Goal: Task Accomplishment & Management: Use online tool/utility

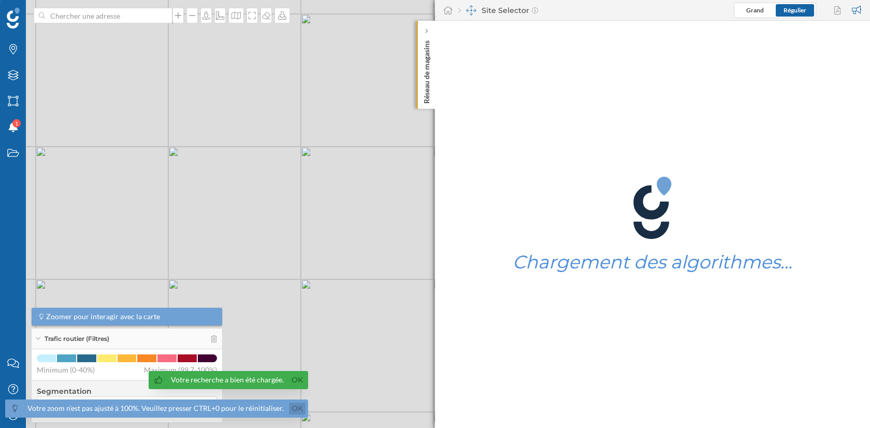
click at [292, 413] on link "Ok" at bounding box center [297, 408] width 17 height 12
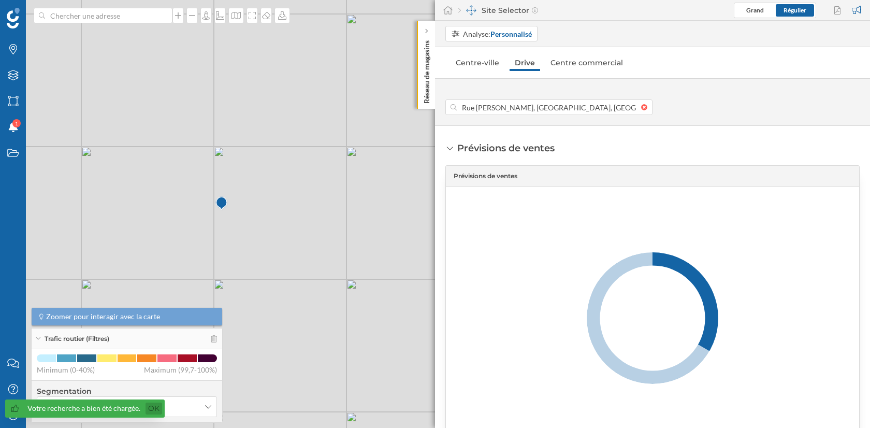
click at [156, 408] on link "Ok" at bounding box center [153, 408] width 17 height 12
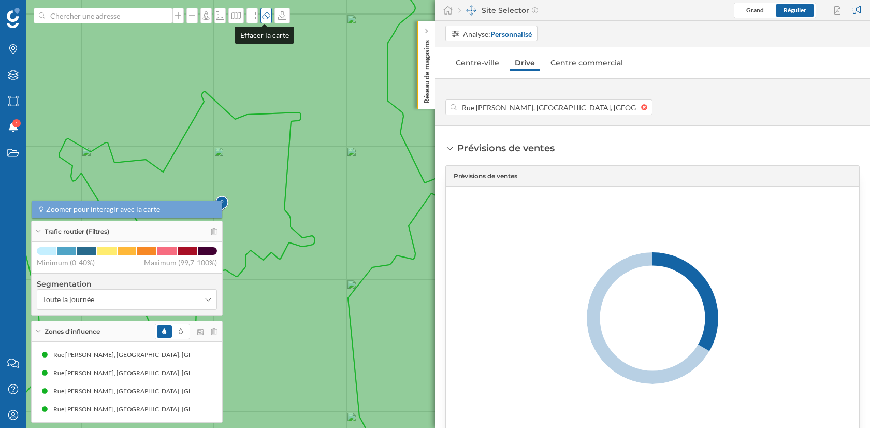
click at [266, 19] on icon at bounding box center [266, 15] width 8 height 7
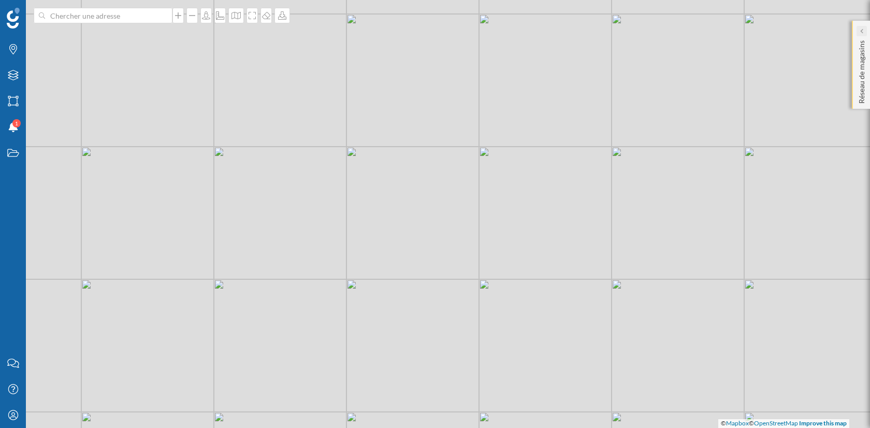
click at [866, 31] on div at bounding box center [861, 31] width 10 height 10
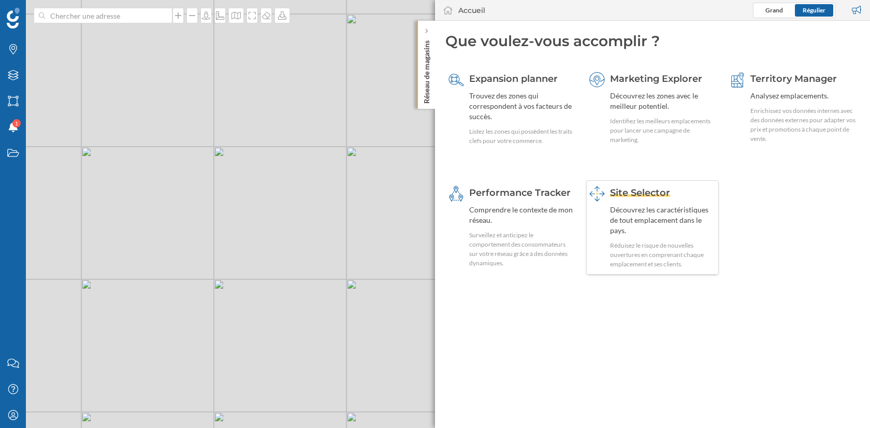
click at [612, 217] on div "Découvrez les caractéristiques de tout emplacement dans le pays." at bounding box center [663, 219] width 106 height 31
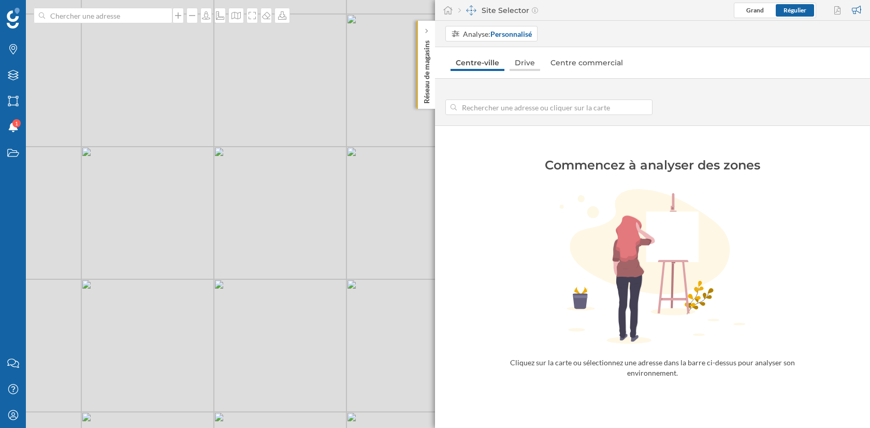
click at [524, 58] on link "Drive" at bounding box center [524, 62] width 31 height 17
click at [525, 95] on div at bounding box center [652, 102] width 435 height 26
click at [374, 210] on div "© Mapbox © OpenStreetMap Improve this map" at bounding box center [435, 214] width 870 height 428
type input "[STREET_ADDRESS]"
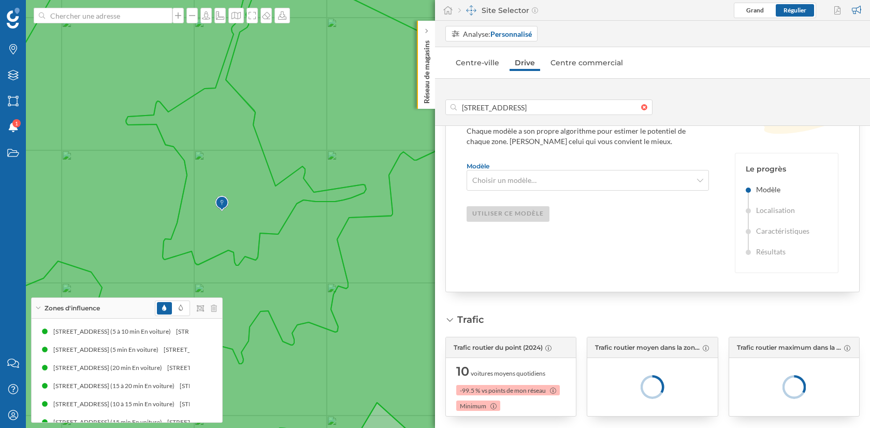
scroll to position [159, 0]
click at [546, 174] on span "Choisir un modèle…" at bounding box center [581, 179] width 219 height 10
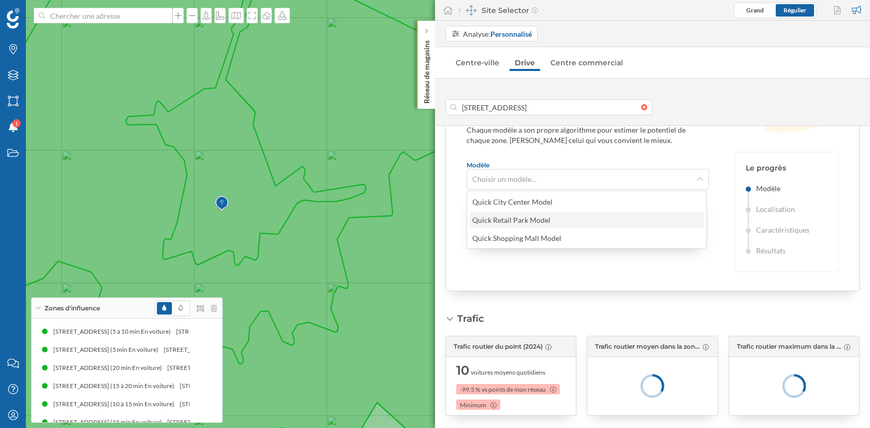
click at [554, 219] on div "Quick Retail Park Model" at bounding box center [586, 219] width 228 height 11
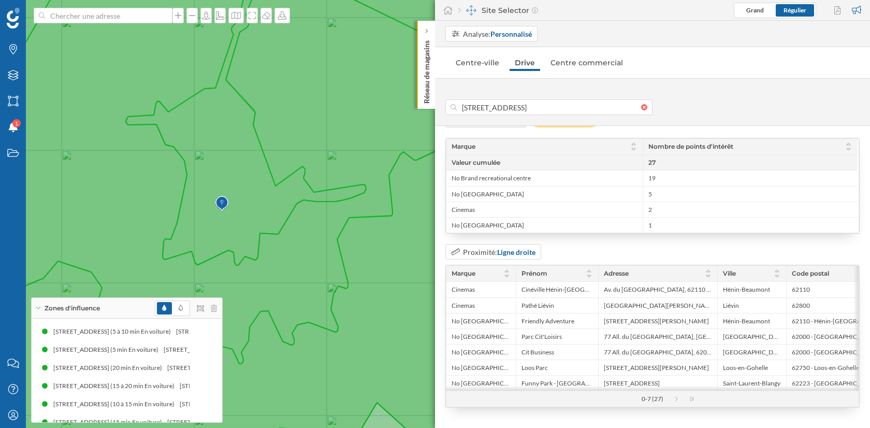
scroll to position [2854, 0]
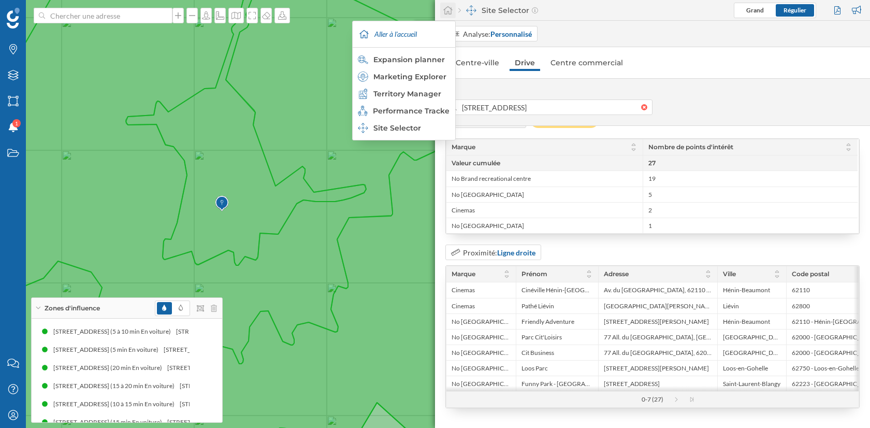
click at [448, 7] on icon at bounding box center [448, 10] width 10 height 9
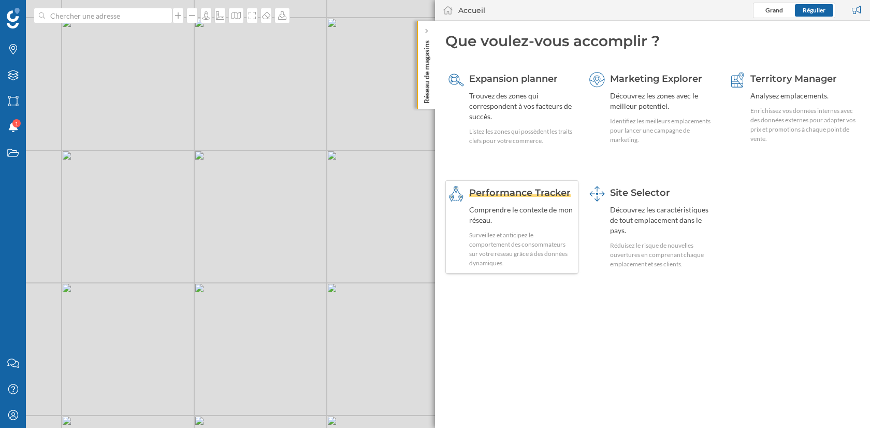
click at [544, 201] on div "Performance Tracker Comprendre le contexte de mon réseau. Surveillez et anticip…" at bounding box center [522, 227] width 106 height 82
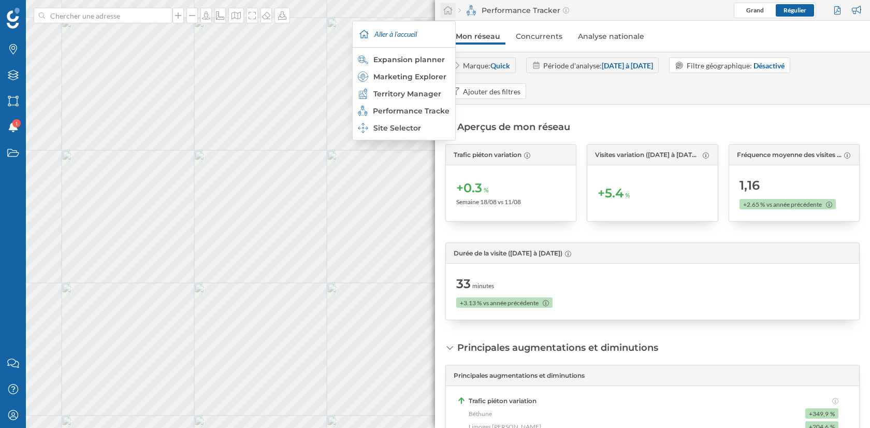
click at [446, 10] on icon at bounding box center [448, 10] width 10 height 9
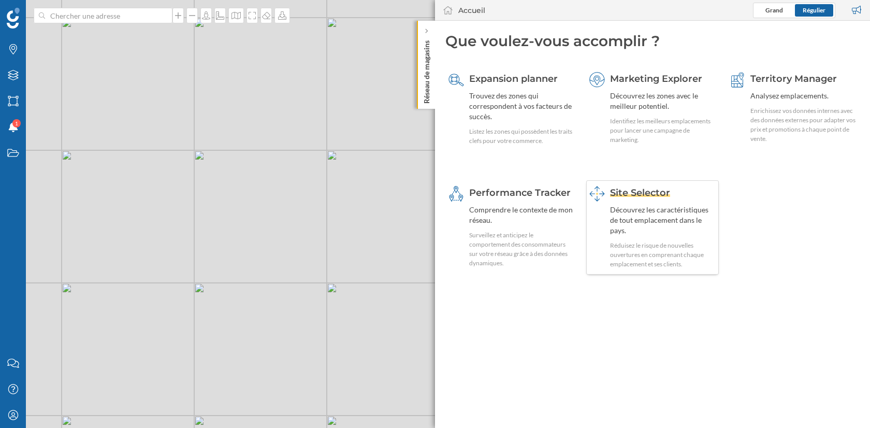
click at [629, 201] on div "Site Selector Découvrez les caractéristiques de tout emplacement dans le pays. …" at bounding box center [663, 227] width 106 height 83
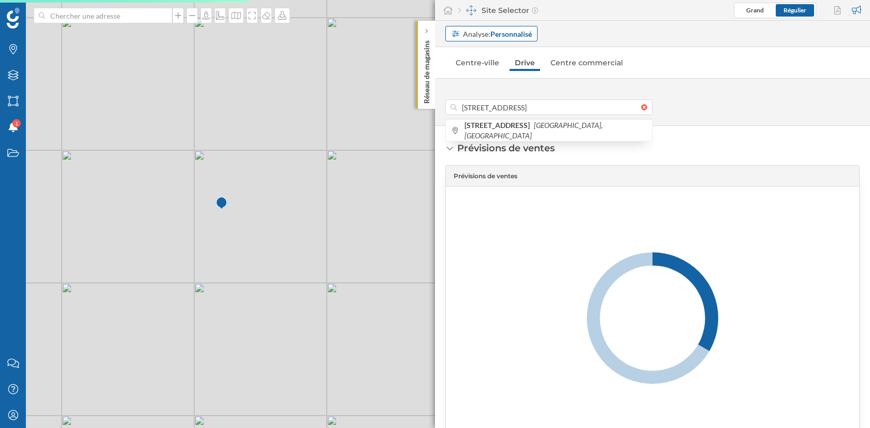
click at [484, 33] on div "Analyse: Personnalisé" at bounding box center [497, 33] width 69 height 11
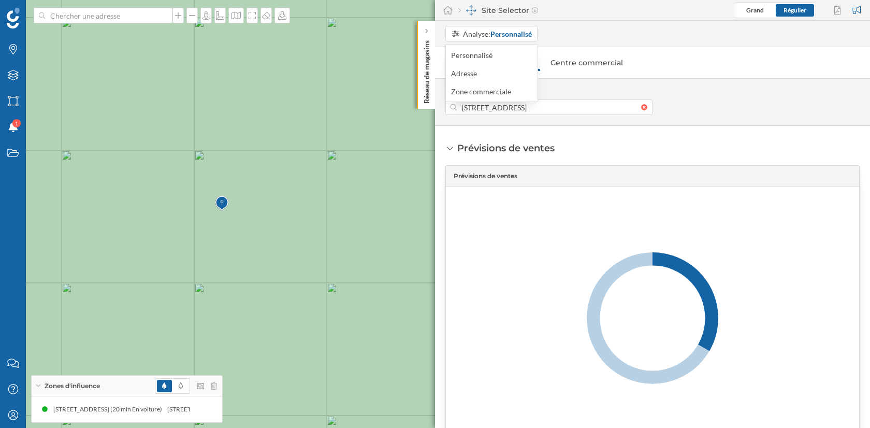
click at [588, 41] on div "Analyse: Personnalisé" at bounding box center [657, 34] width 424 height 16
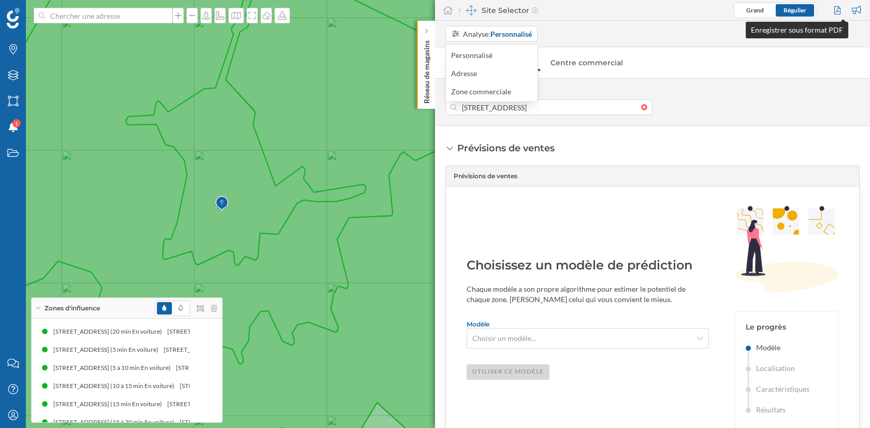
click at [840, 7] on div at bounding box center [838, 11] width 14 height 16
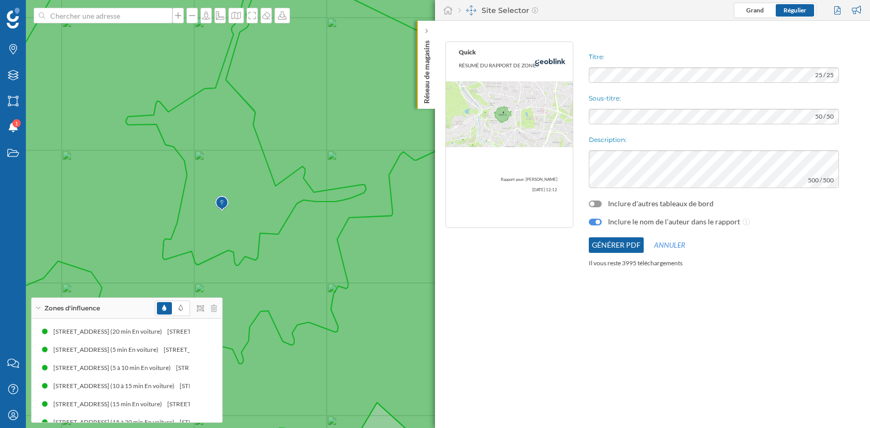
click at [596, 208] on div "Inclure d'autres tableaux de bord" at bounding box center [714, 203] width 250 height 10
click at [595, 203] on div at bounding box center [595, 203] width 13 height 7
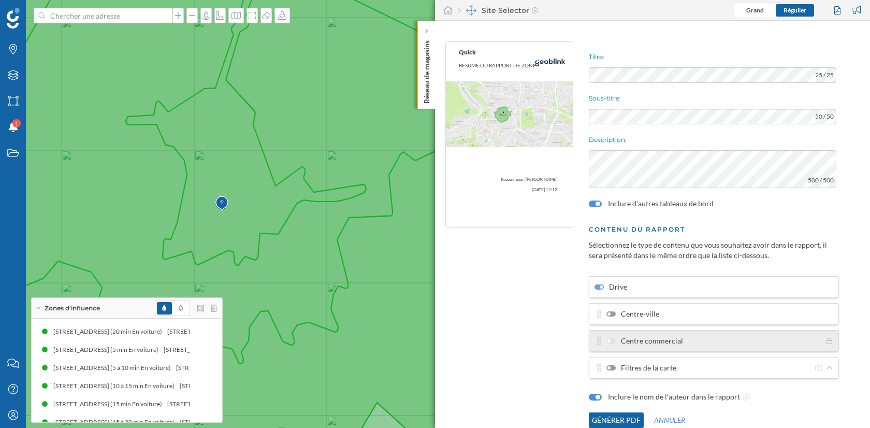
scroll to position [19, 0]
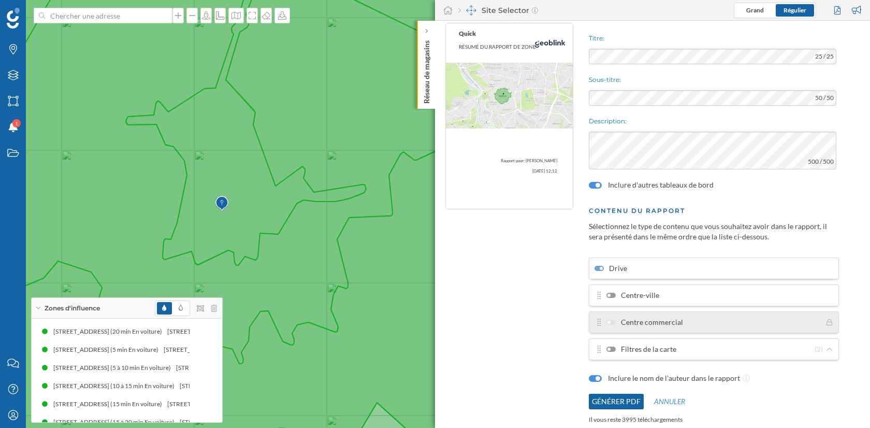
click at [611, 347] on div at bounding box center [610, 348] width 9 height 5
click at [0, 0] on input "Filtres de la carte" at bounding box center [0, 0] width 0 height 0
click at [668, 344] on label "Filtres de la carte" at bounding box center [641, 349] width 70 height 10
click at [0, 0] on input "Filtres de la carte" at bounding box center [0, 0] width 0 height 0
click at [668, 344] on label "Filtres de la carte" at bounding box center [641, 349] width 70 height 10
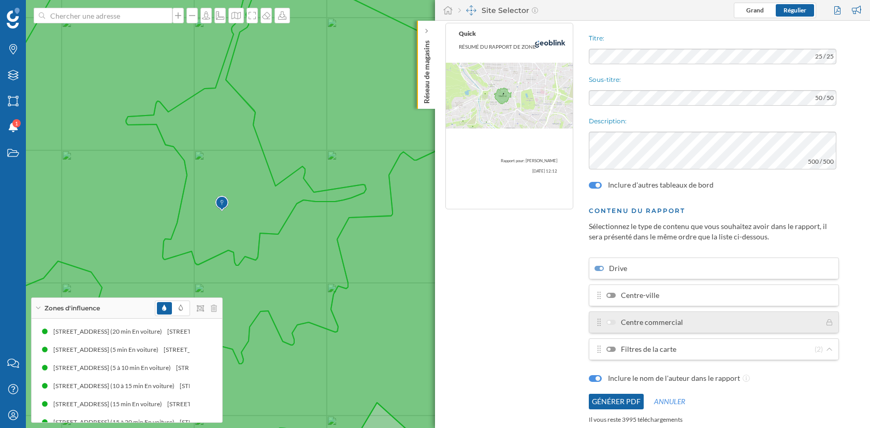
click at [0, 0] on input "Filtres de la carte" at bounding box center [0, 0] width 0 height 0
click at [826, 348] on icon at bounding box center [829, 349] width 8 height 6
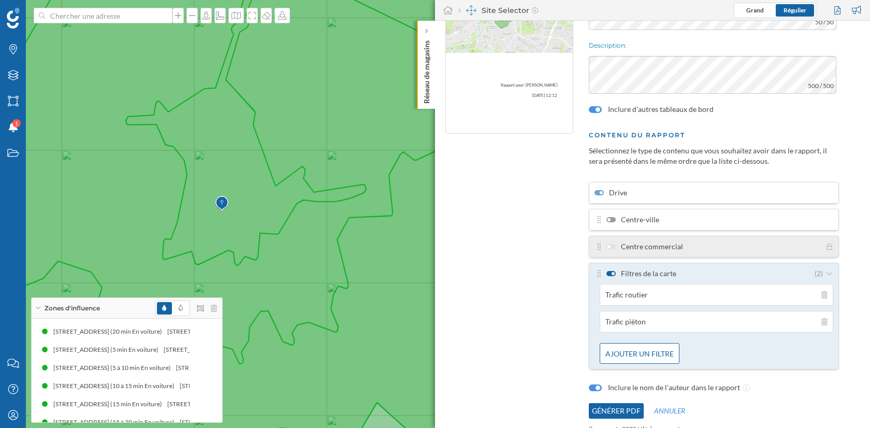
scroll to position [102, 0]
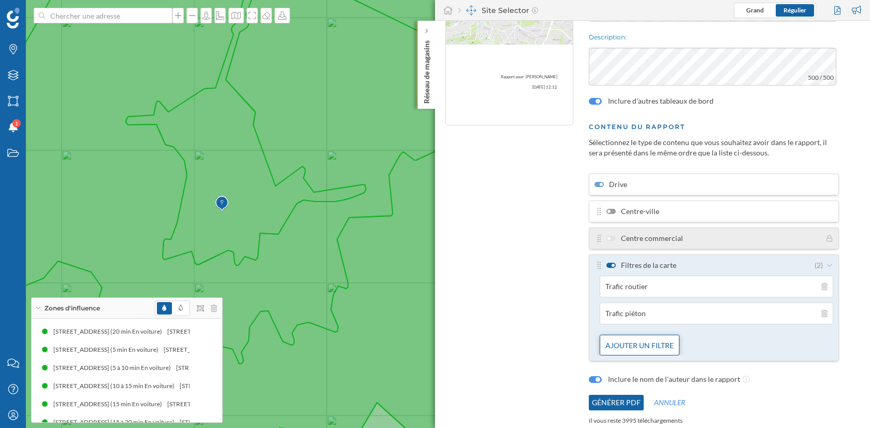
click at [639, 336] on div "Ajouter un filtre" at bounding box center [639, 344] width 80 height 21
click at [644, 315] on div "Variable interne" at bounding box center [643, 318] width 77 height 11
click at [607, 288] on icon at bounding box center [607, 287] width 8 height 6
click at [625, 296] on div "Variable externe" at bounding box center [643, 297] width 77 height 11
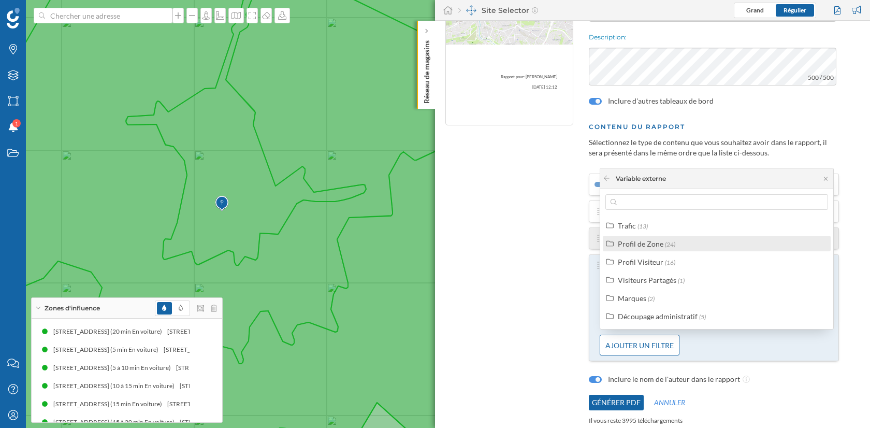
click at [653, 248] on label "Profil de Zone (24)" at bounding box center [646, 243] width 57 height 11
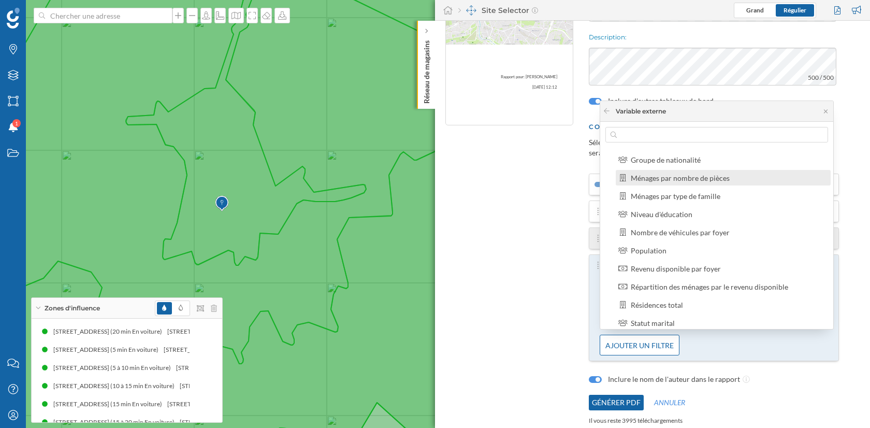
scroll to position [88, 0]
click at [687, 248] on div "Population" at bounding box center [728, 251] width 194 height 11
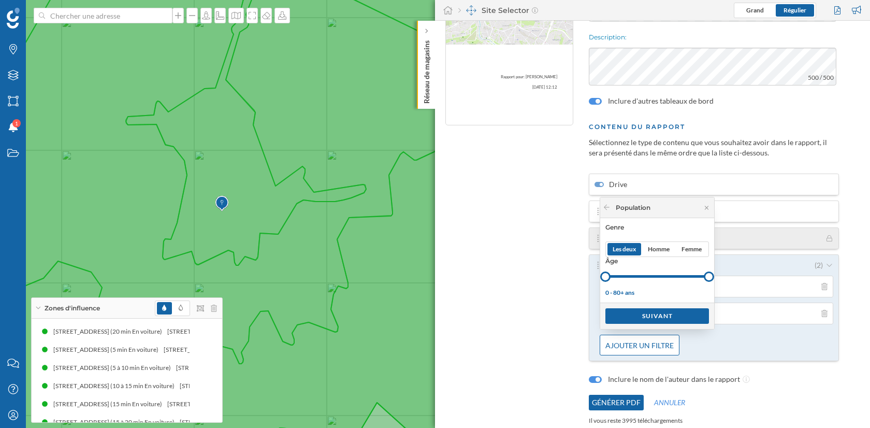
drag, startPoint x: 658, startPoint y: 318, endPoint x: 606, endPoint y: 280, distance: 64.4
click at [606, 280] on div "Population Genre Les deux Homme Femme Âge 0 - 80+ ans Suivant" at bounding box center [657, 262] width 114 height 131
drag, startPoint x: 606, startPoint y: 280, endPoint x: 637, endPoint y: 278, distance: 30.6
click at [637, 278] on div at bounding box center [637, 276] width 10 height 10
drag, startPoint x: 709, startPoint y: 276, endPoint x: 663, endPoint y: 279, distance: 46.1
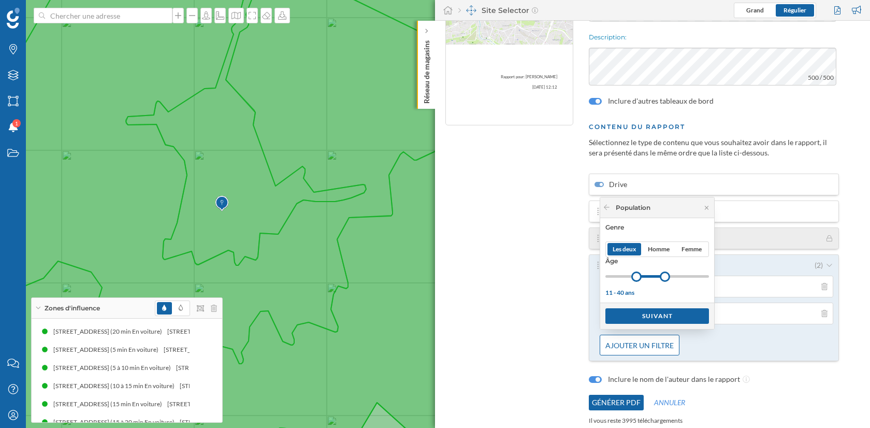
click at [663, 279] on div at bounding box center [665, 276] width 10 height 10
click at [656, 323] on div "Suivant" at bounding box center [657, 315] width 104 height 16
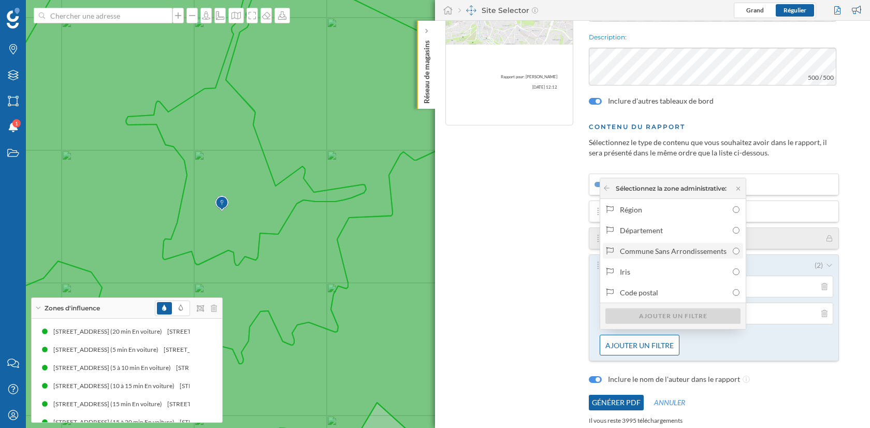
click at [737, 251] on input "Commune Sans Arrondissements" at bounding box center [735, 250] width 7 height 7
radio input "true"
click at [697, 321] on div "Ajouter un filtre" at bounding box center [672, 315] width 135 height 16
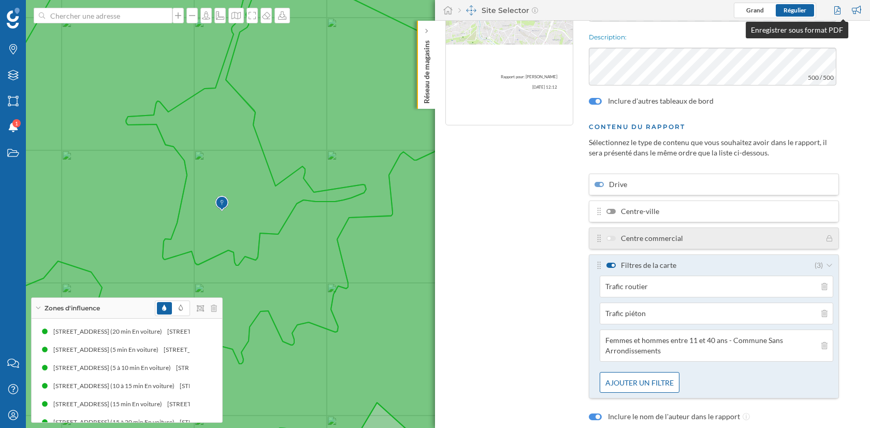
click at [838, 4] on div at bounding box center [838, 11] width 14 height 16
click at [836, 10] on div at bounding box center [838, 11] width 14 height 16
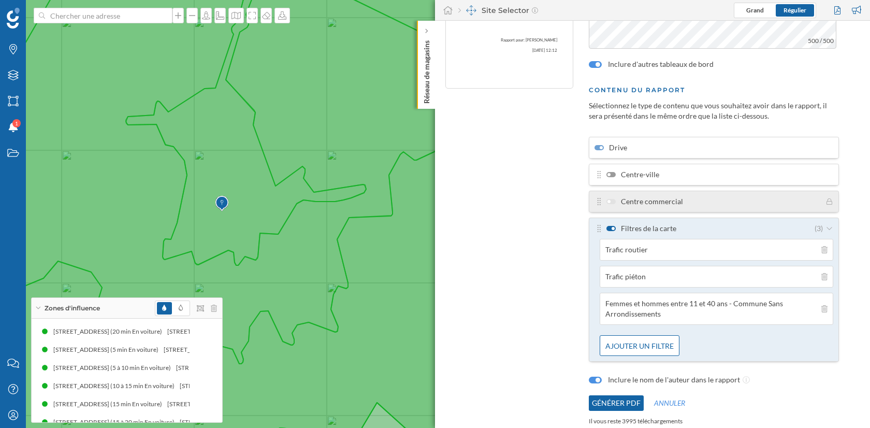
click at [612, 397] on button "Générer PDF" at bounding box center [616, 403] width 55 height 16
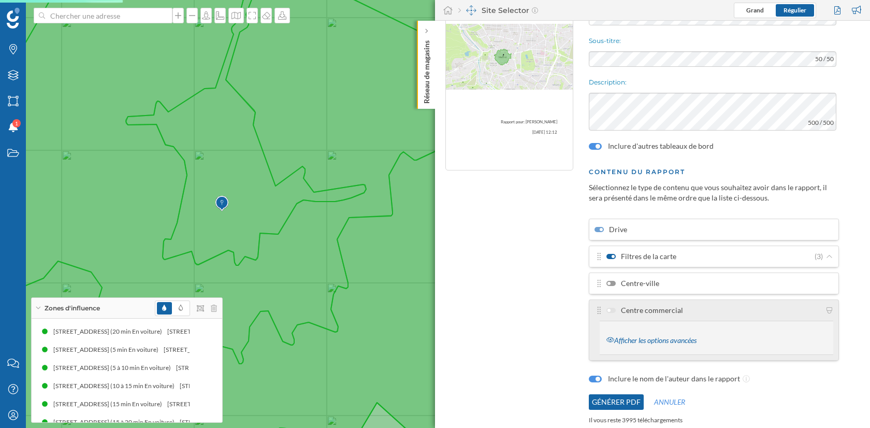
scroll to position [0, 0]
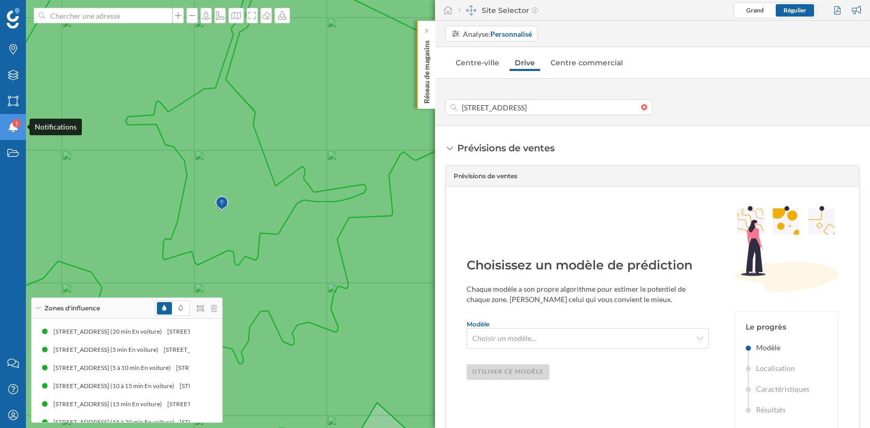
click at [9, 122] on div "Notifications 1" at bounding box center [13, 127] width 26 height 26
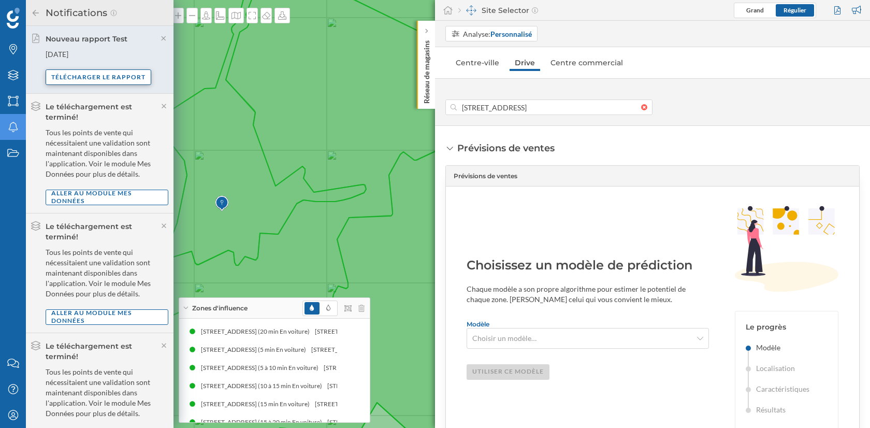
click at [124, 78] on div "Télécharger le rapport" at bounding box center [99, 77] width 106 height 16
